Goal: Information Seeking & Learning: Learn about a topic

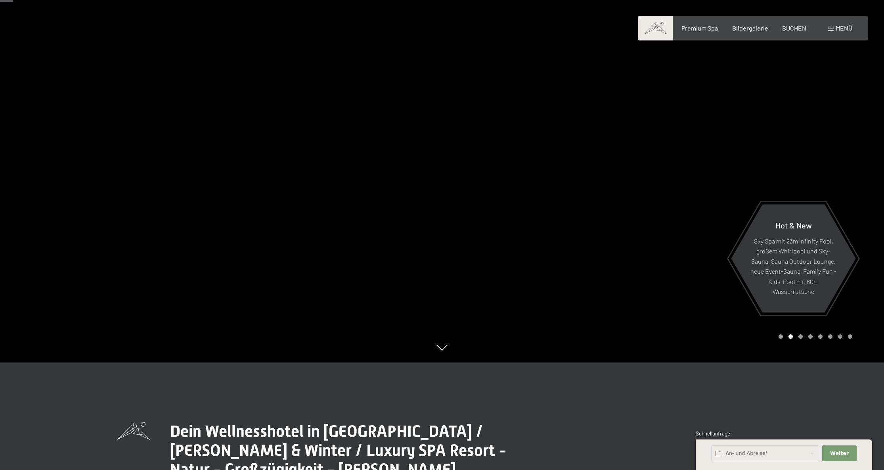
scroll to position [71, 0]
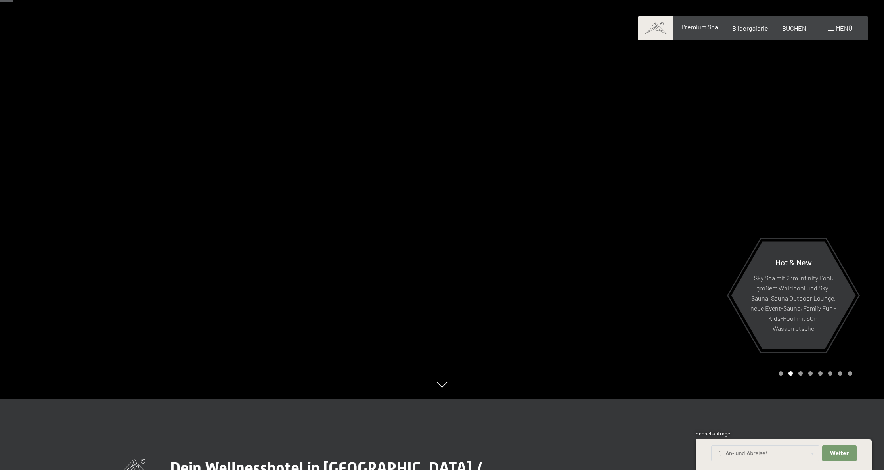
click at [691, 28] on span "Premium Spa" at bounding box center [699, 27] width 36 height 8
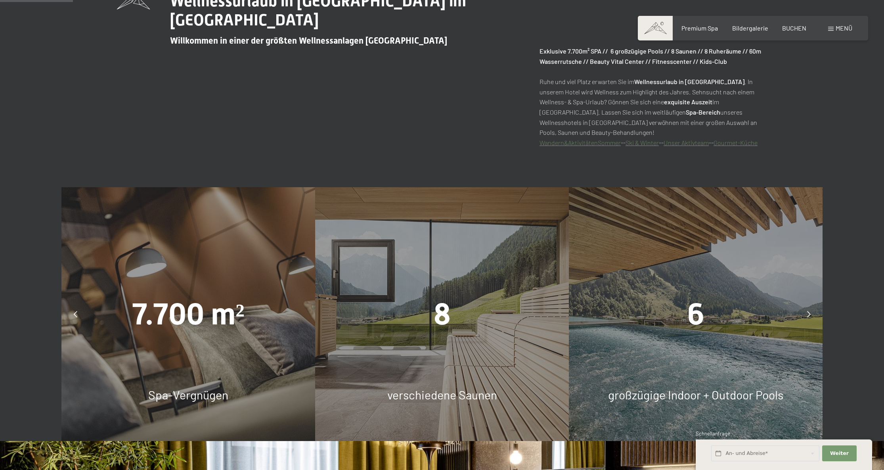
scroll to position [520, 0]
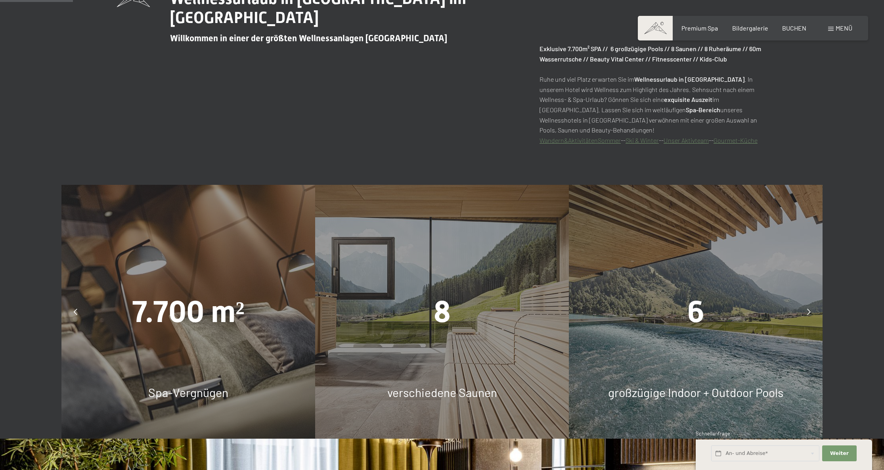
click at [449, 327] on div "8" at bounding box center [442, 311] width 254 height 42
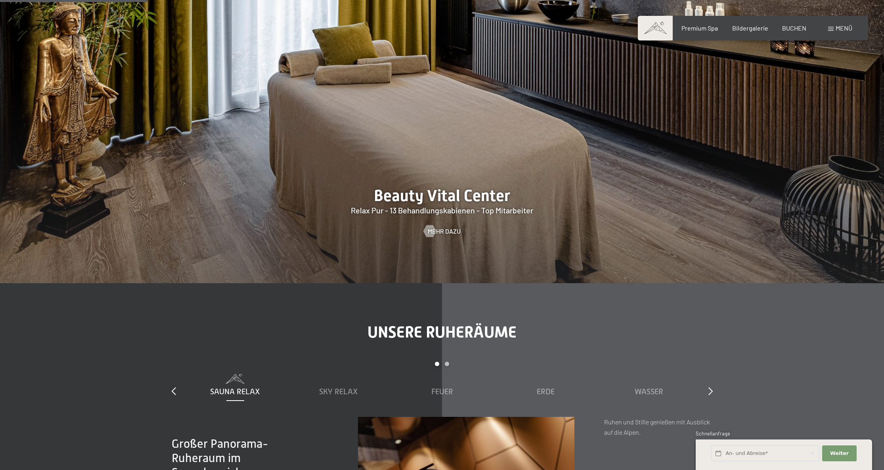
scroll to position [1321, 0]
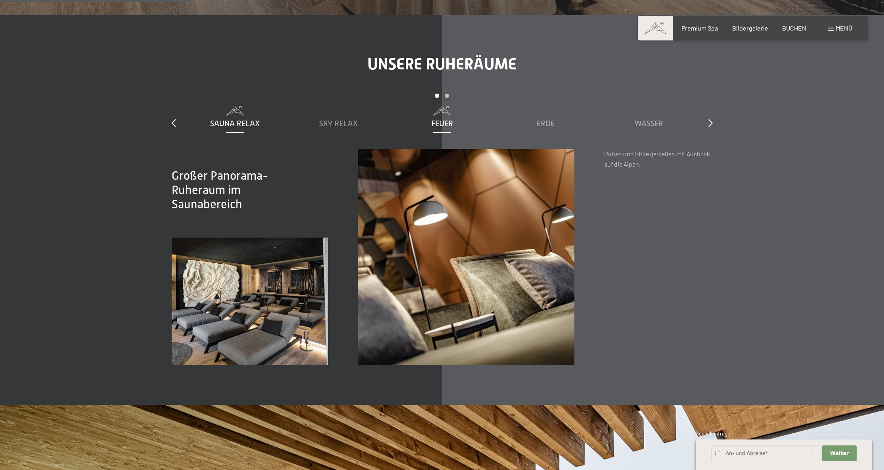
click at [447, 124] on span "Feuer" at bounding box center [442, 123] width 22 height 9
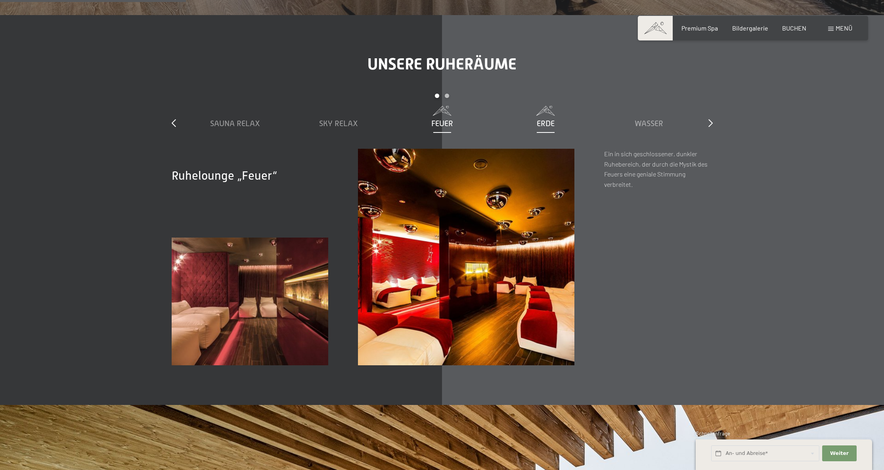
click at [529, 124] on div "Erde" at bounding box center [545, 123] width 95 height 11
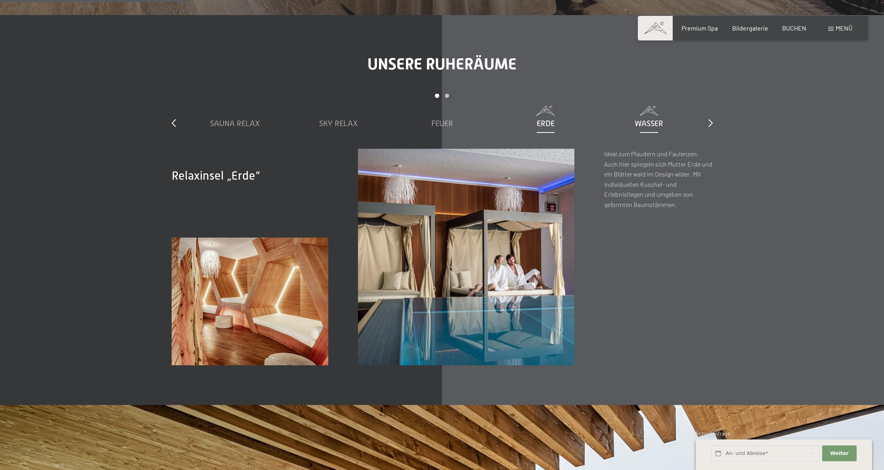
click at [634, 123] on span "Wasser" at bounding box center [648, 123] width 29 height 9
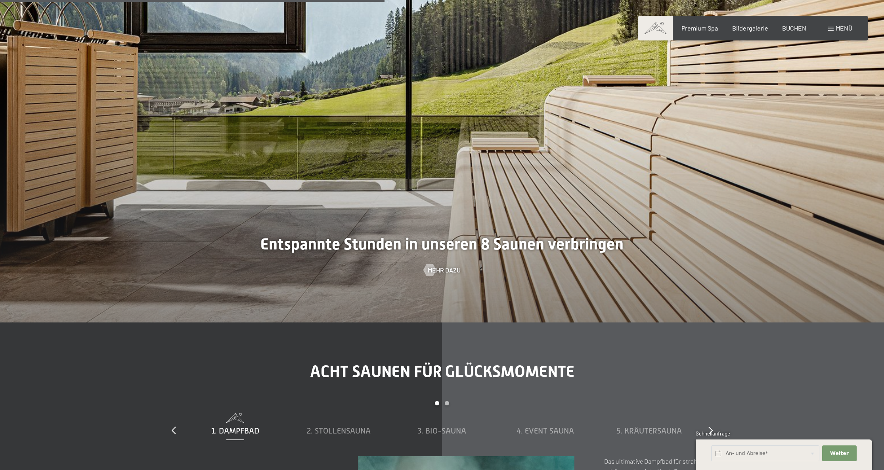
scroll to position [2735, 0]
click at [447, 270] on span "Mehr dazu" at bounding box center [451, 269] width 33 height 9
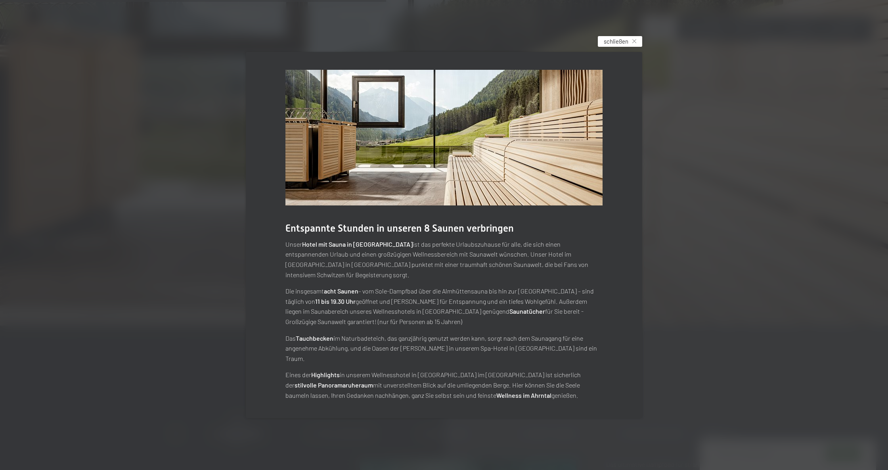
click at [609, 46] on span "schließen" at bounding box center [615, 41] width 25 height 8
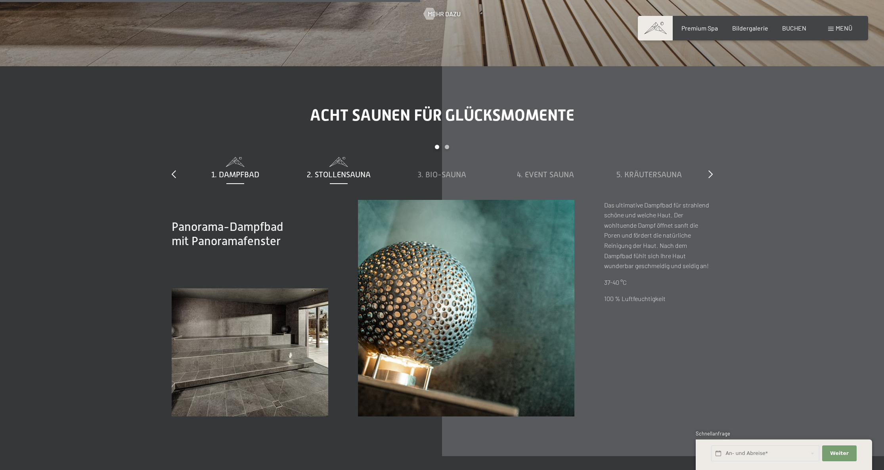
scroll to position [2992, 0]
click at [335, 169] on span "2. Stollensauna" at bounding box center [339, 173] width 64 height 9
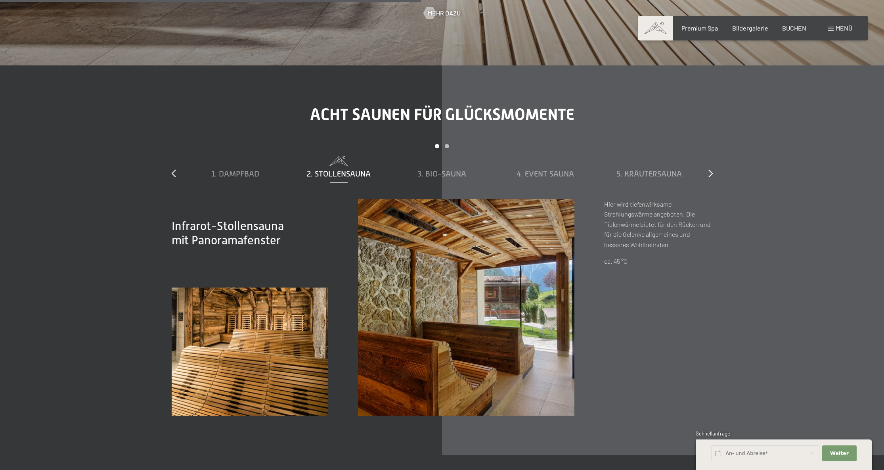
scroll to position [2992, 0]
click at [451, 176] on div "3. Bio-Sauna" at bounding box center [441, 173] width 95 height 11
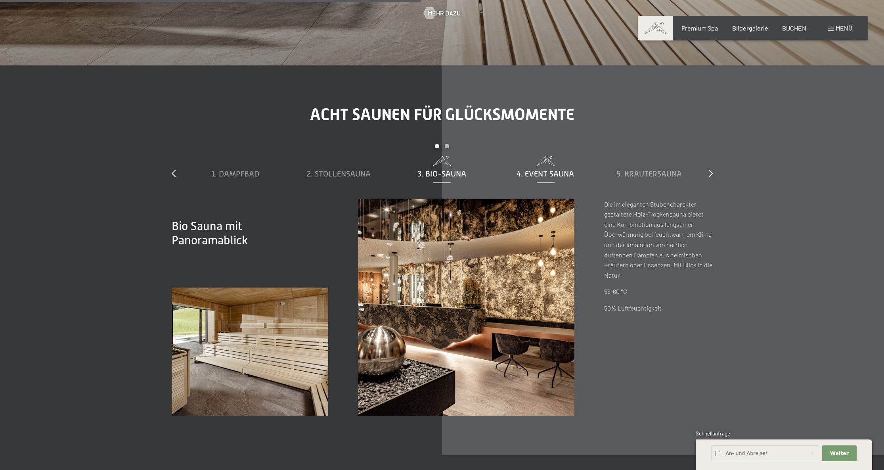
click at [554, 169] on span "4. Event Sauna" at bounding box center [545, 173] width 57 height 9
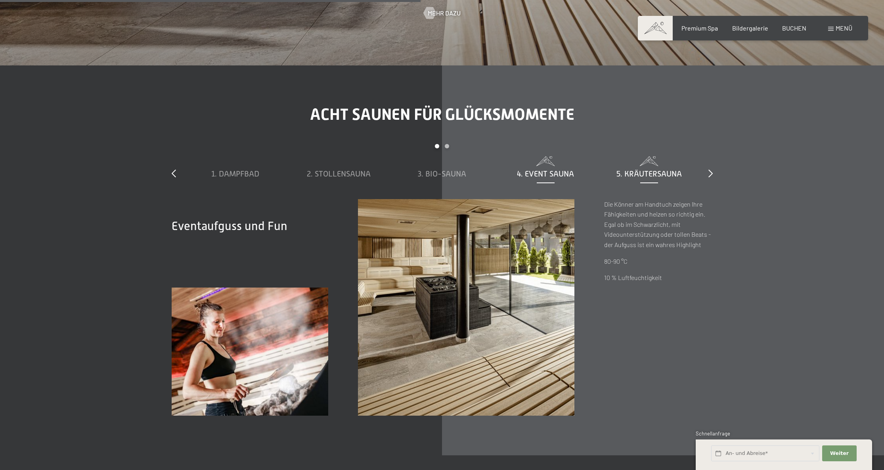
click at [629, 169] on span "5. Kräutersauna" at bounding box center [648, 173] width 65 height 9
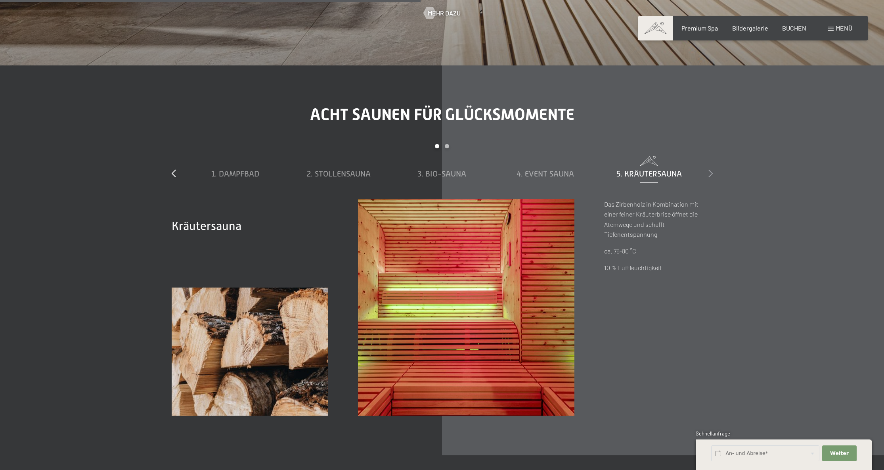
click at [709, 169] on icon at bounding box center [710, 173] width 4 height 8
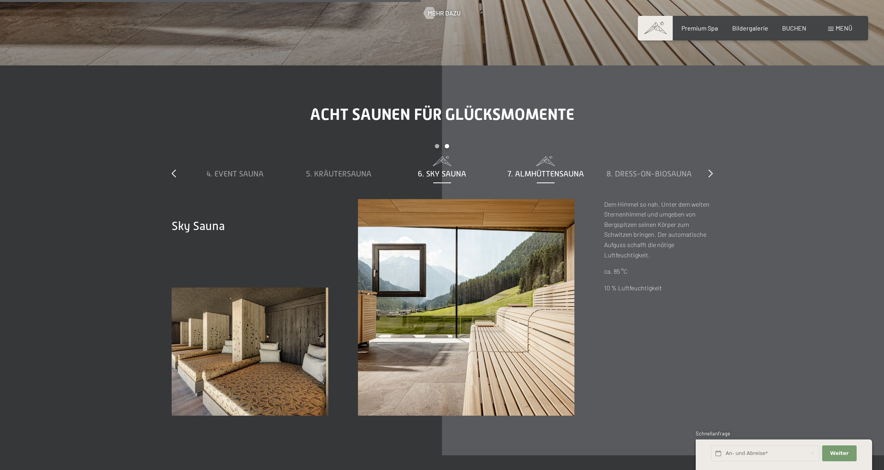
click at [524, 168] on div "7. Almhüttensauna" at bounding box center [545, 173] width 95 height 11
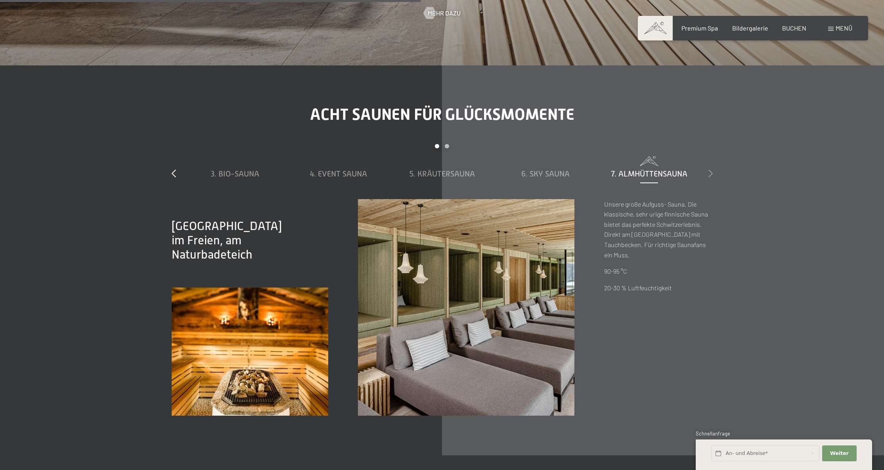
click at [710, 170] on icon at bounding box center [710, 173] width 4 height 8
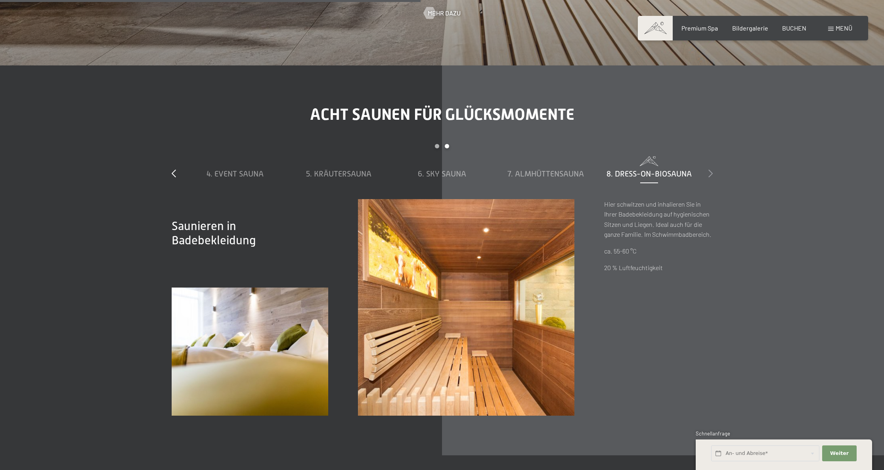
click at [709, 168] on div at bounding box center [710, 173] width 4 height 11
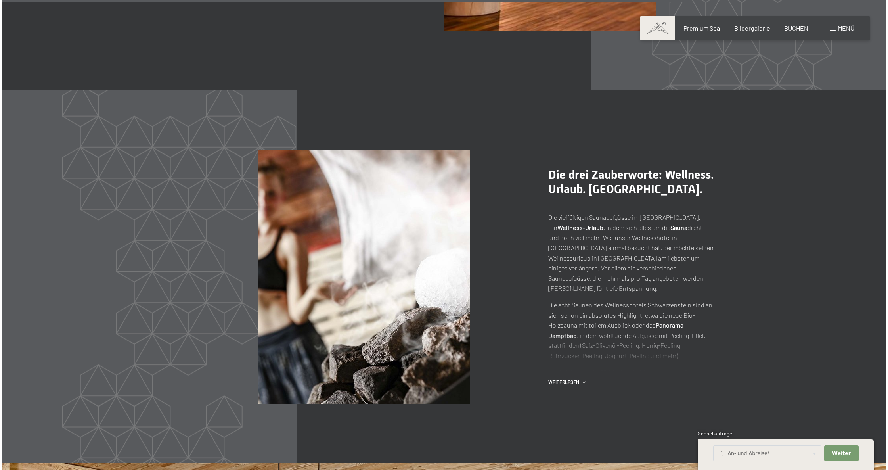
scroll to position [4091, 0]
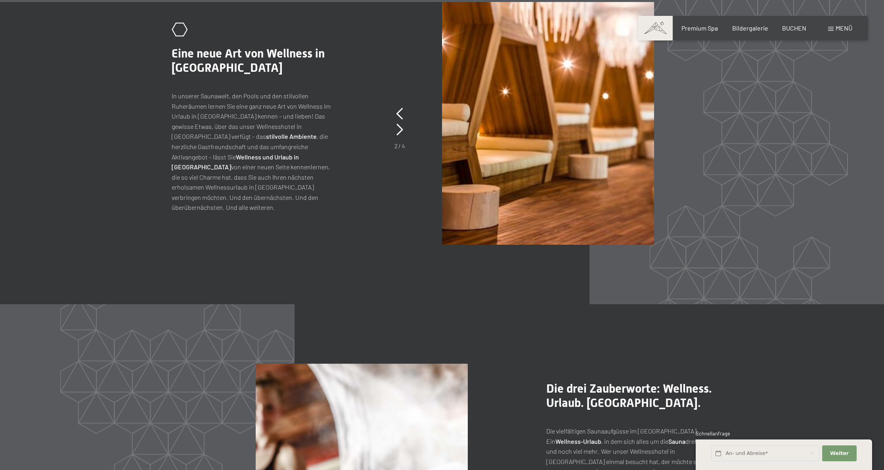
click at [834, 30] on div "Menü" at bounding box center [840, 28] width 24 height 9
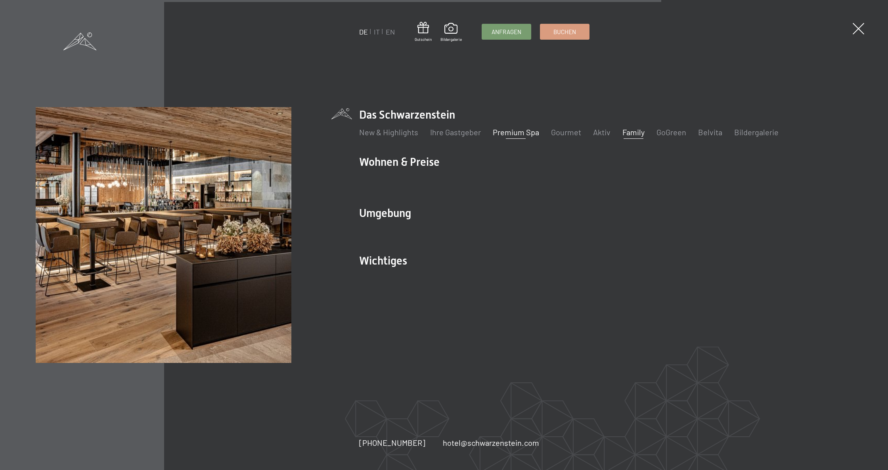
click at [638, 131] on link "Family" at bounding box center [633, 132] width 22 height 10
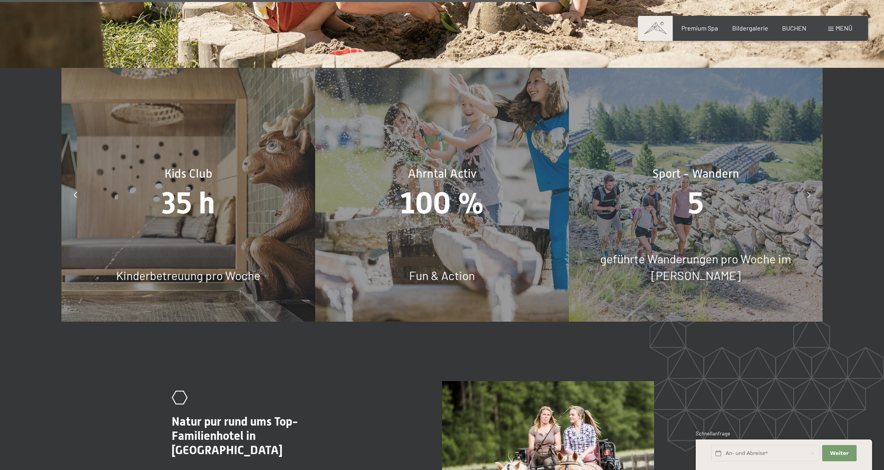
scroll to position [4400, 0]
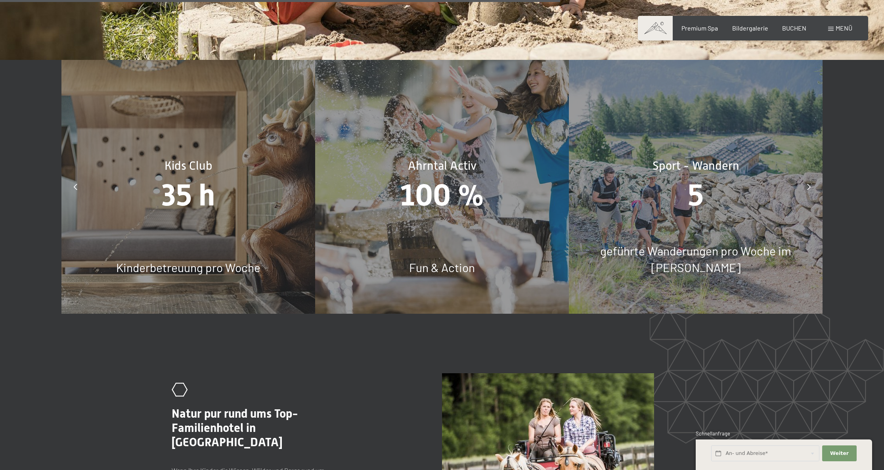
click at [77, 177] on div at bounding box center [75, 187] width 20 height 20
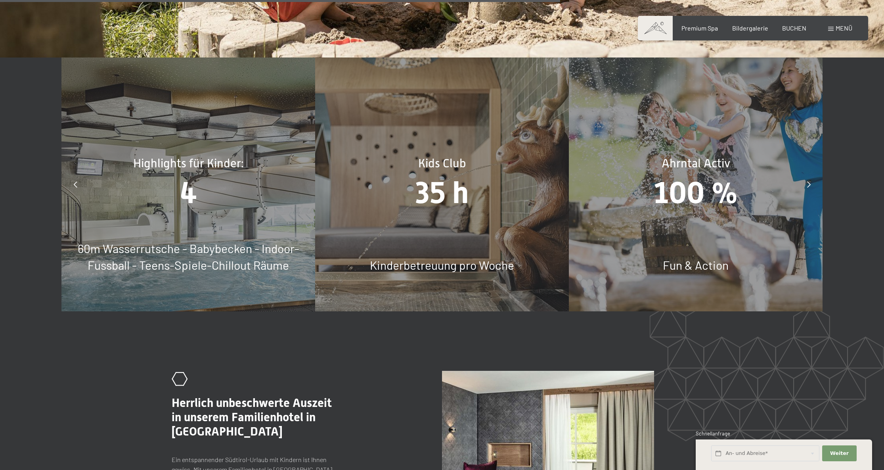
scroll to position [4403, 0]
click at [802, 174] on div at bounding box center [808, 184] width 20 height 20
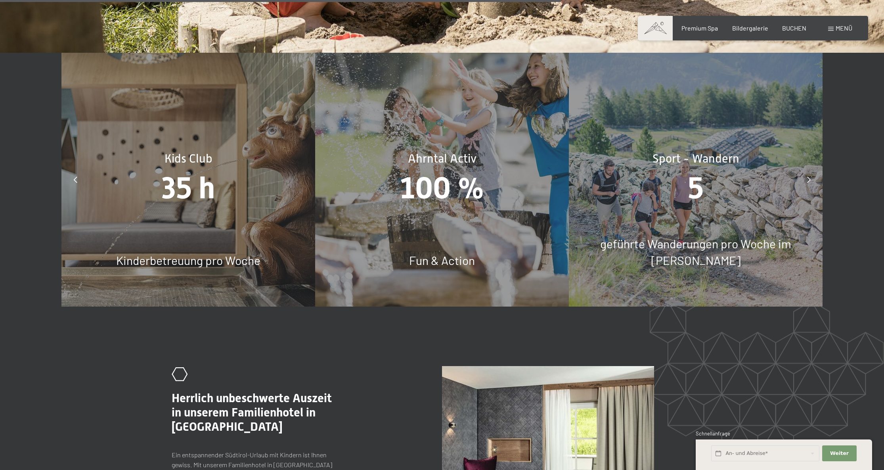
scroll to position [4408, 0]
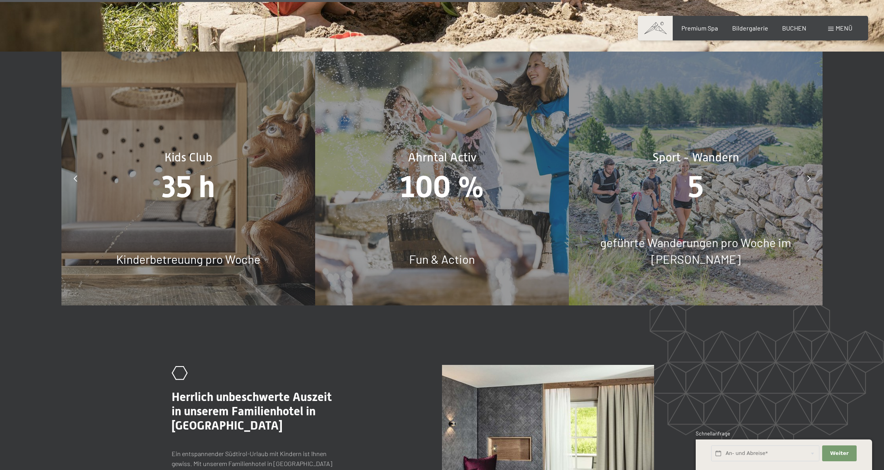
click at [811, 168] on div at bounding box center [808, 178] width 20 height 20
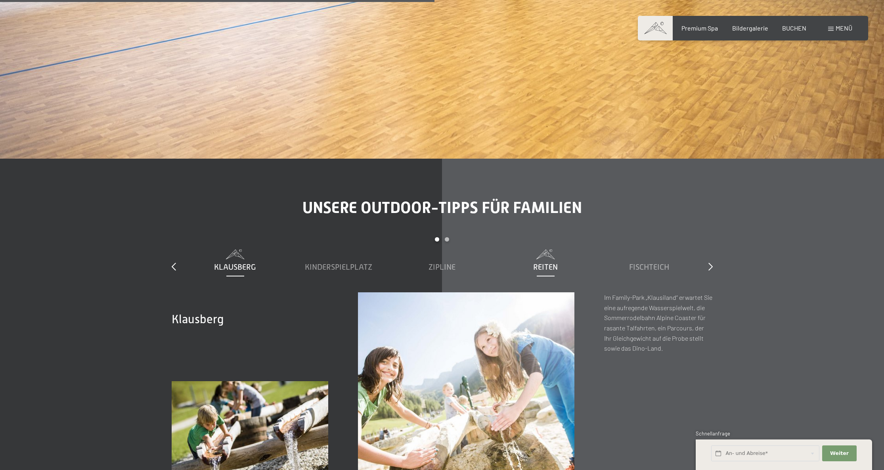
scroll to position [3414, 0]
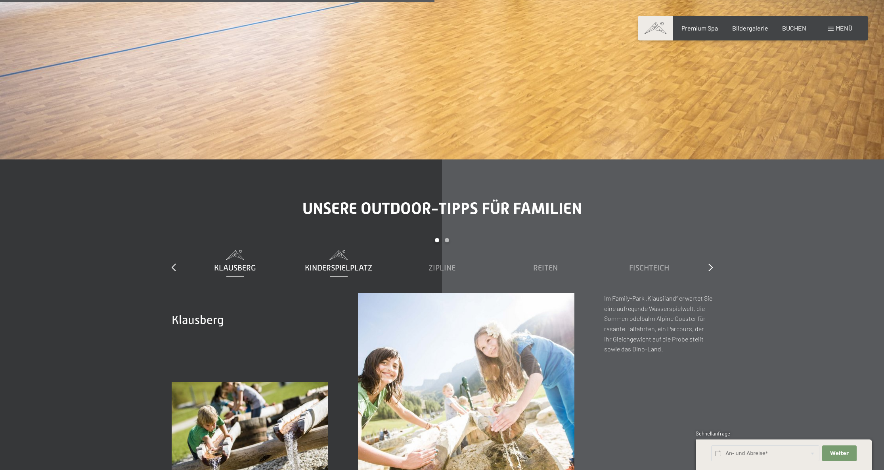
click at [341, 263] on span "Kinderspielplatz" at bounding box center [338, 267] width 67 height 9
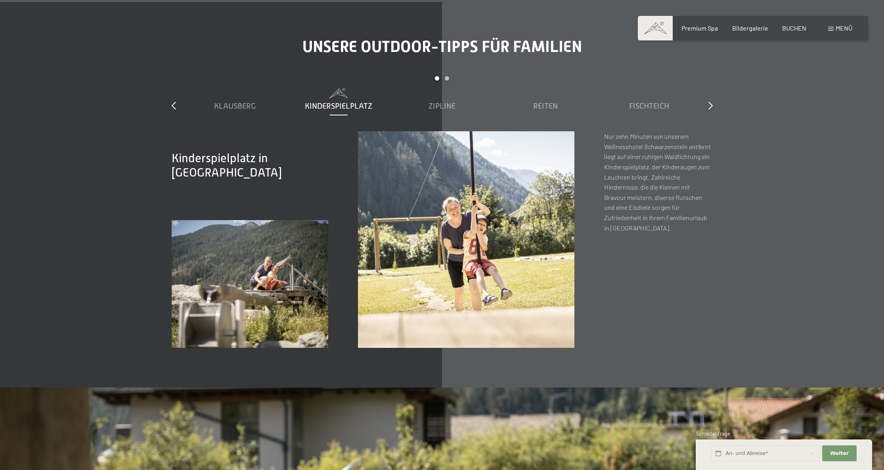
scroll to position [3577, 0]
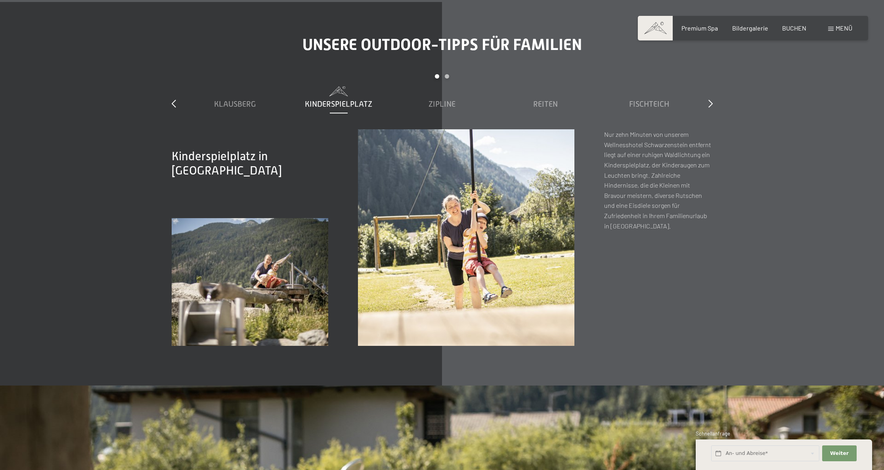
drag, startPoint x: 454, startPoint y: 92, endPoint x: 449, endPoint y: 90, distance: 5.2
click at [452, 92] on div "Klausberg Kinderspielplatz [GEOGRAPHIC_DATA] Reiten Fischteich Family-Funpark […" at bounding box center [441, 107] width 517 height 43
click at [448, 89] on div "Klausberg Kinderspielplatz [GEOGRAPHIC_DATA] Reiten Fischteich Family-Funpark […" at bounding box center [441, 107] width 517 height 43
click at [444, 99] on span "Zipline" at bounding box center [441, 103] width 27 height 9
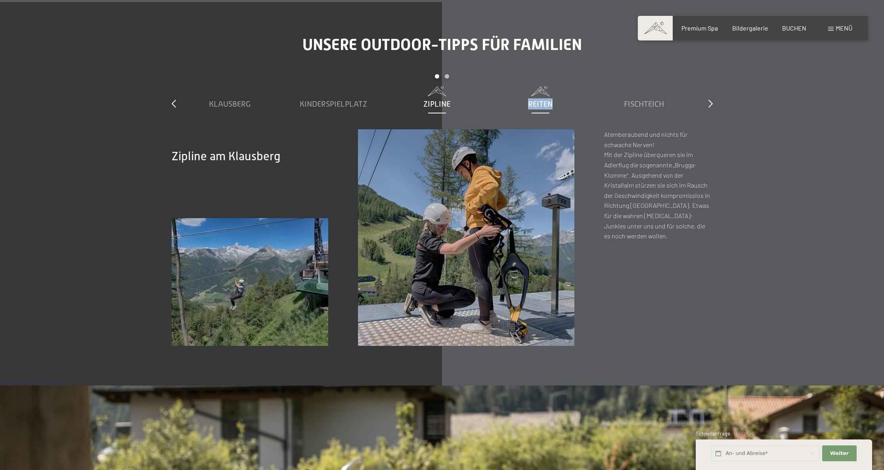
click at [548, 99] on span "Reiten" at bounding box center [540, 103] width 25 height 9
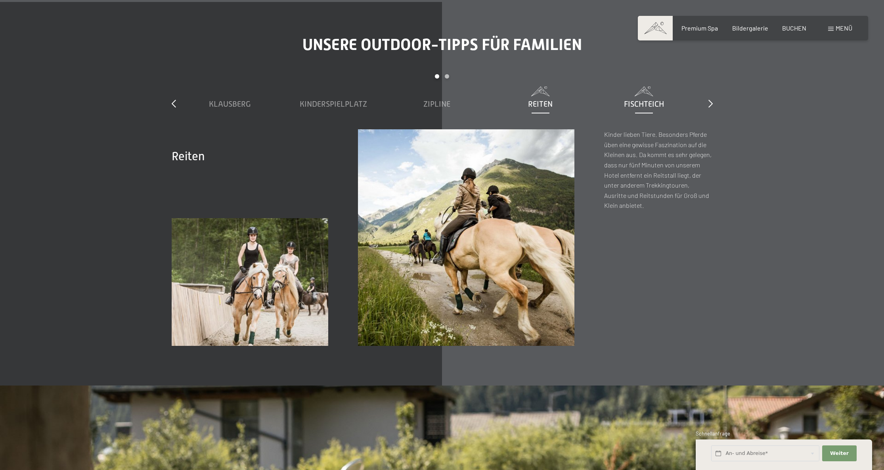
click at [618, 98] on div "Fischteich" at bounding box center [643, 103] width 95 height 11
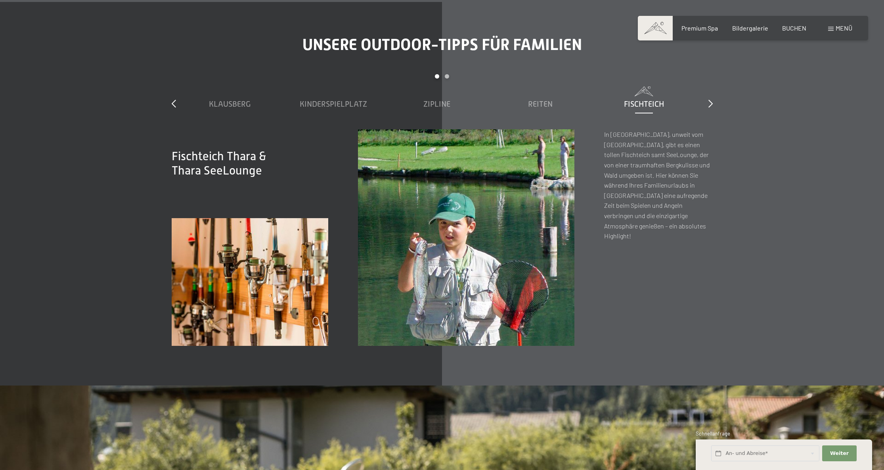
click at [719, 80] on div "Unsere Outdoor-Tipps für Familien slide 1 to 5 of 7 Klausberg Kinderspielplatz …" at bounding box center [442, 190] width 600 height 310
click at [712, 99] on icon at bounding box center [710, 103] width 4 height 8
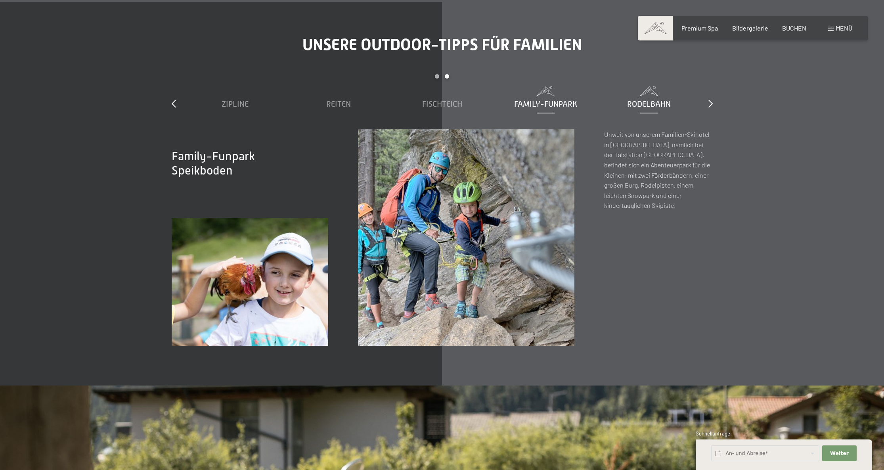
click at [647, 99] on span "Rodelbahn" at bounding box center [649, 103] width 44 height 9
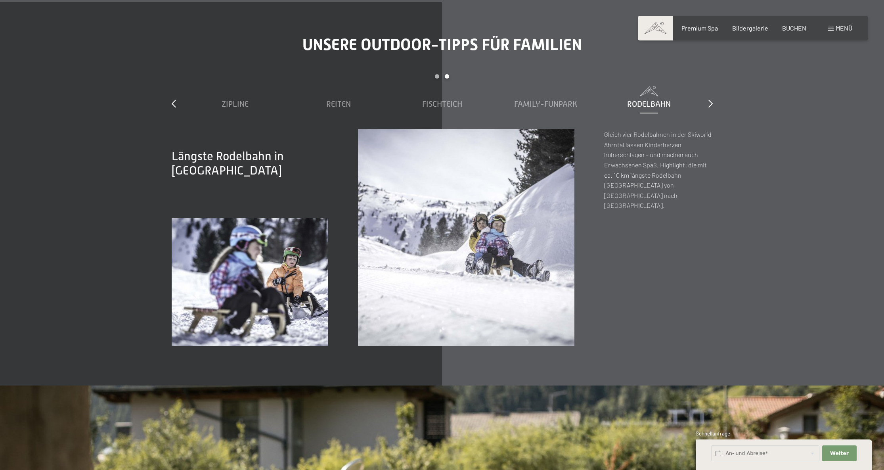
click at [713, 79] on div "Unsere Outdoor-Tipps für Familien slide 3 to 7 of 7 Klausberg Kinderspielplatz …" at bounding box center [442, 190] width 600 height 310
click at [711, 99] on icon at bounding box center [710, 103] width 4 height 8
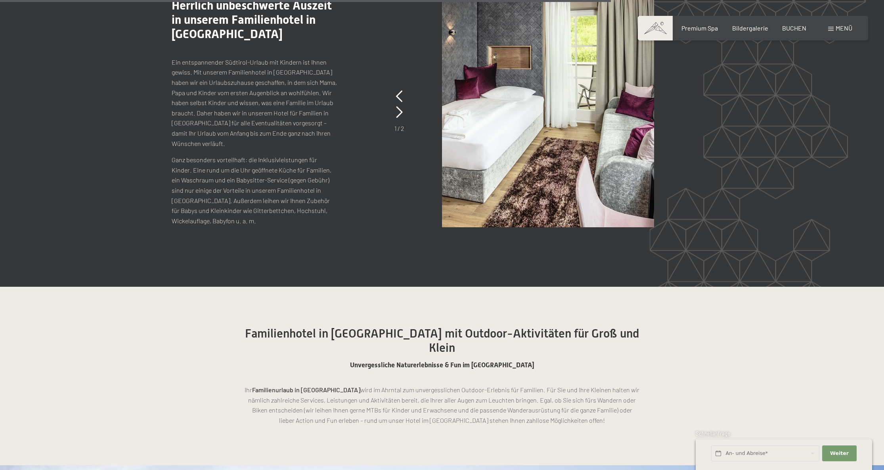
scroll to position [4800, 0]
